Goal: Entertainment & Leisure: Browse casually

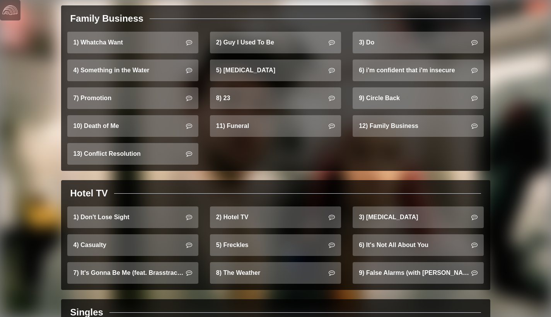
scroll to position [512, 0]
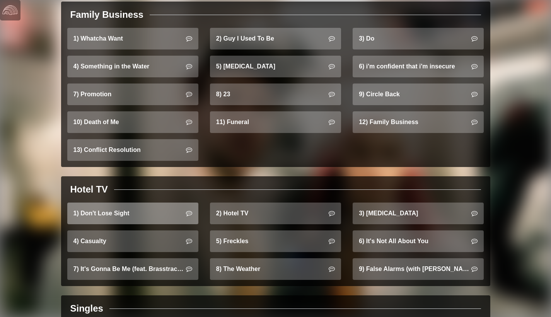
click at [159, 206] on link "1) Don't Lose Sight" at bounding box center [132, 214] width 131 height 22
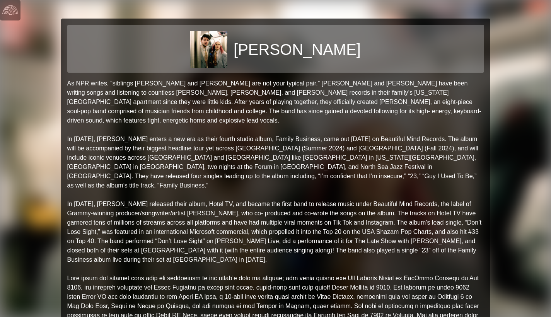
scroll to position [0, 0]
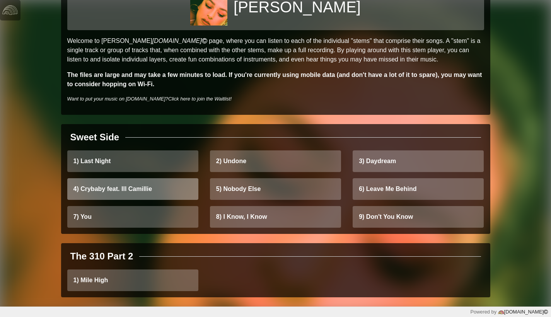
scroll to position [42, 0]
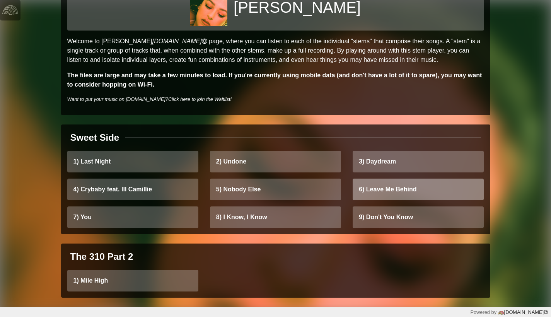
click at [415, 188] on link "6) Leave Me Behind" at bounding box center [418, 190] width 131 height 22
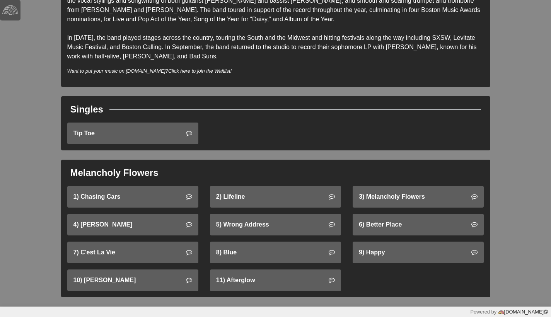
scroll to position [138, 0]
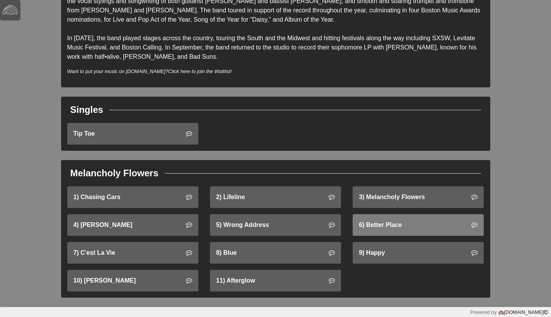
click at [382, 235] on link "6) Better Place" at bounding box center [418, 225] width 131 height 22
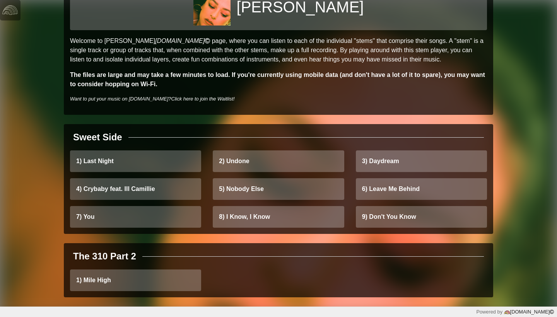
scroll to position [42, 0]
